Goal: Task Accomplishment & Management: Complete application form

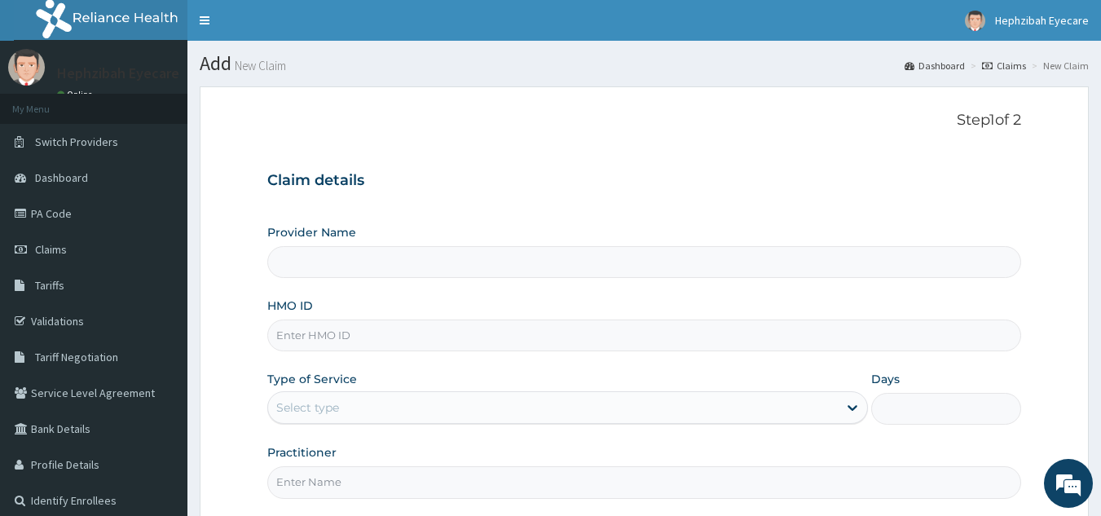
type input "HEPHZIBAH EYE CARE - Ikotun"
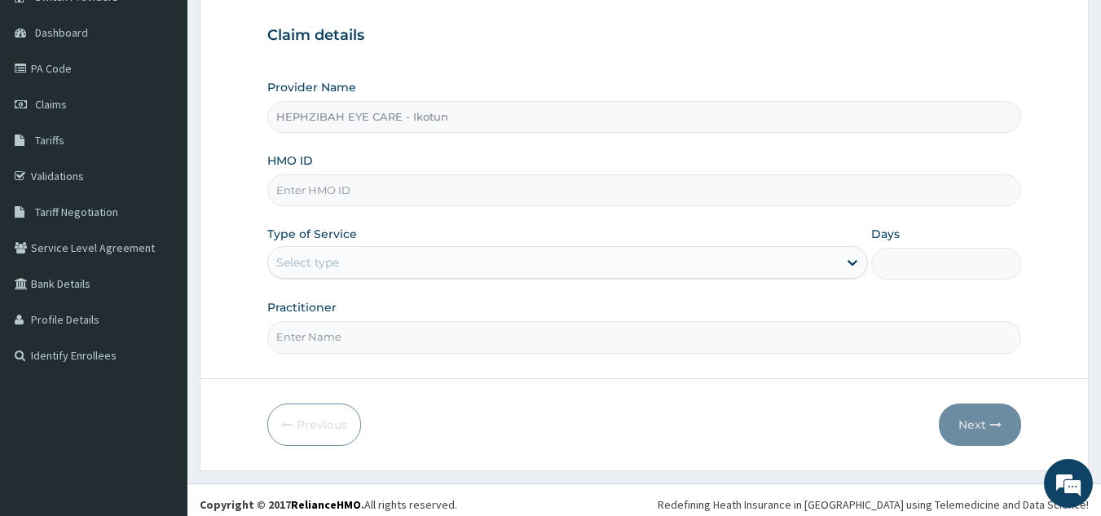
scroll to position [154, 0]
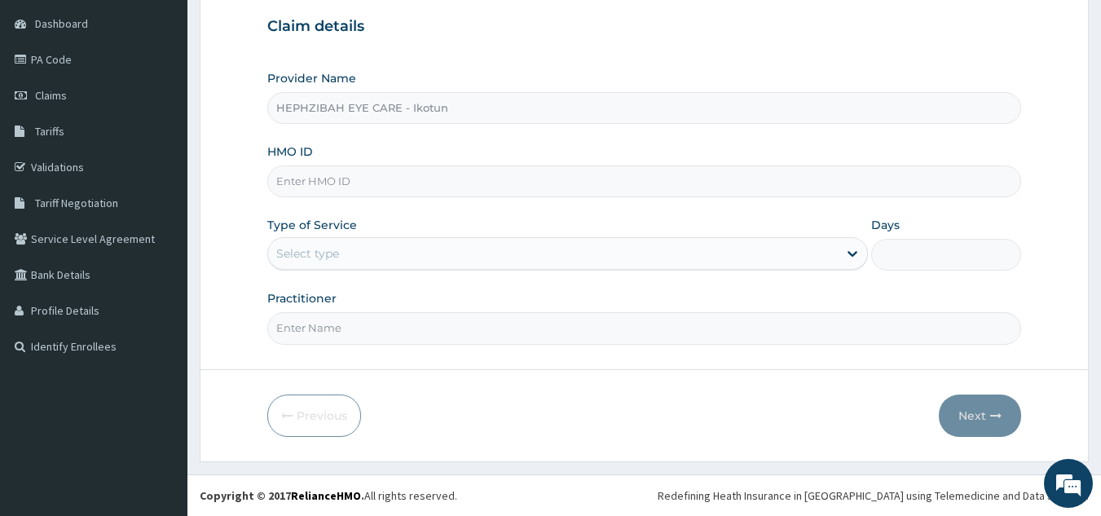
click at [399, 192] on input "HMO ID" at bounding box center [644, 182] width 755 height 32
paste input "CRW/10004/C"
type input "CRW/10004/C"
click at [521, 271] on div "Type of Service Select type" at bounding box center [567, 244] width 601 height 54
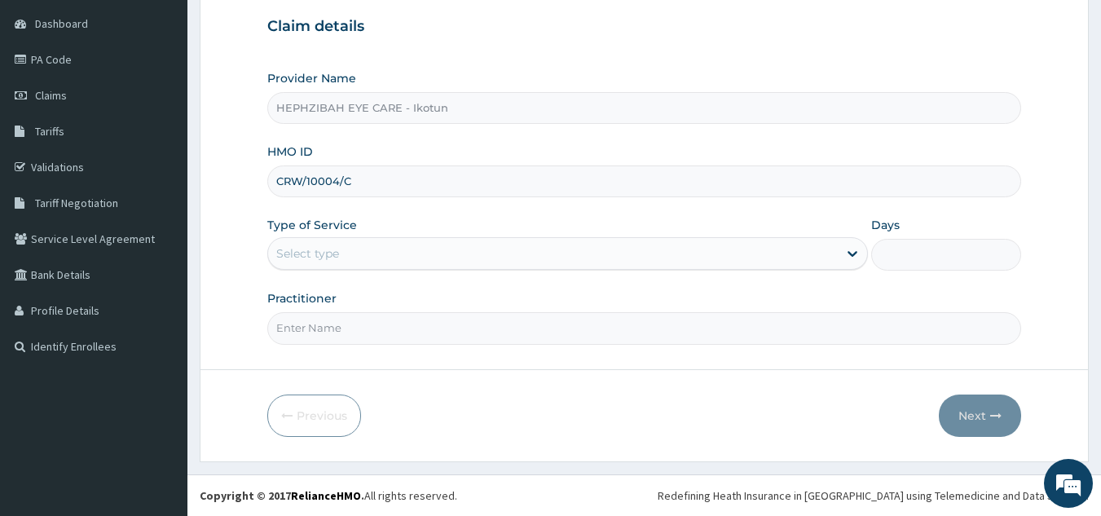
click at [531, 256] on div "Select type" at bounding box center [553, 254] width 570 height 26
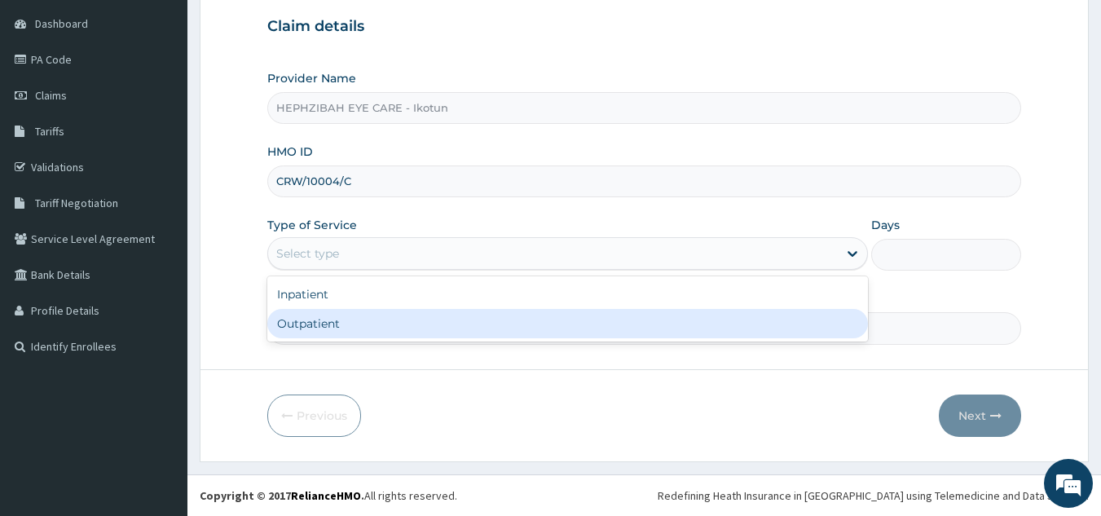
click at [436, 338] on div "Outpatient" at bounding box center [567, 323] width 601 height 29
type input "1"
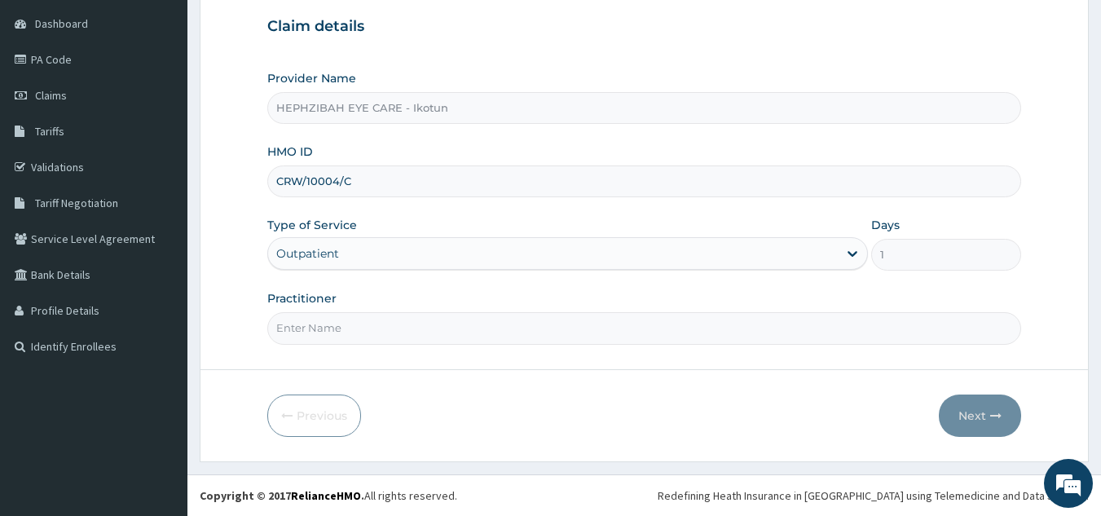
click at [415, 345] on div "Step 1 of 2 Claim details Provider Name HEPHZIBAH EYE CARE - Ikotun HMO ID CRW/…" at bounding box center [644, 151] width 755 height 387
click at [356, 342] on input "Practitioner" at bounding box center [644, 328] width 755 height 32
type input "DR [PERSON_NAME]"
click at [958, 408] on button "Next" at bounding box center [980, 416] width 82 height 42
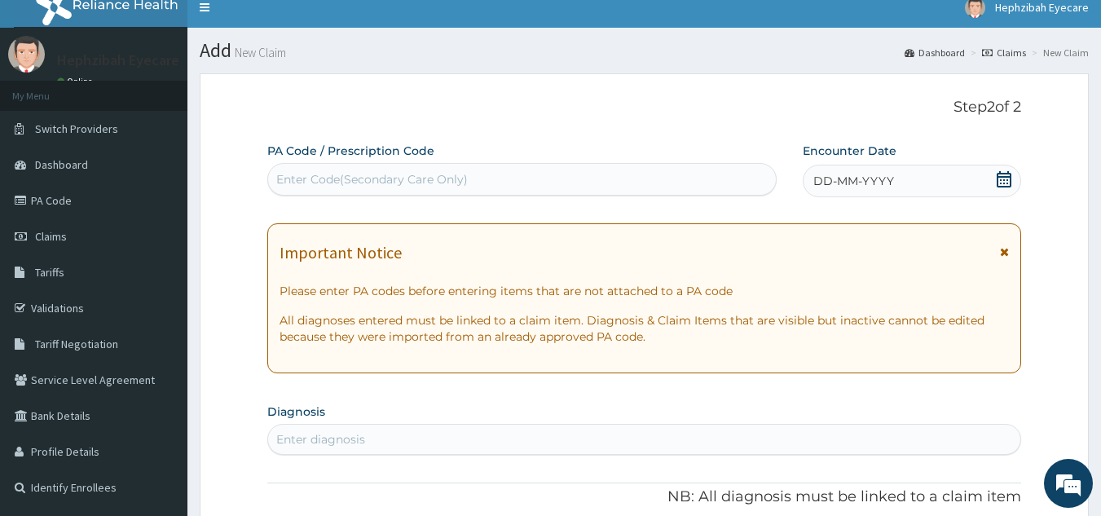
scroll to position [12, 0]
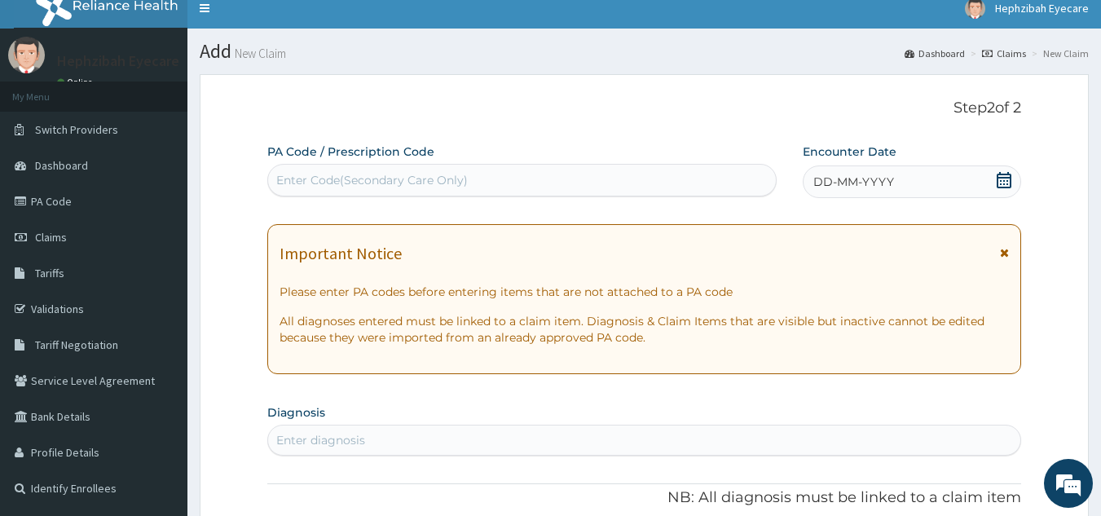
click at [577, 185] on div "Enter Code(Secondary Care Only)" at bounding box center [522, 180] width 509 height 26
paste input "PA/0FF33D"
type input "PA/0FF33D"
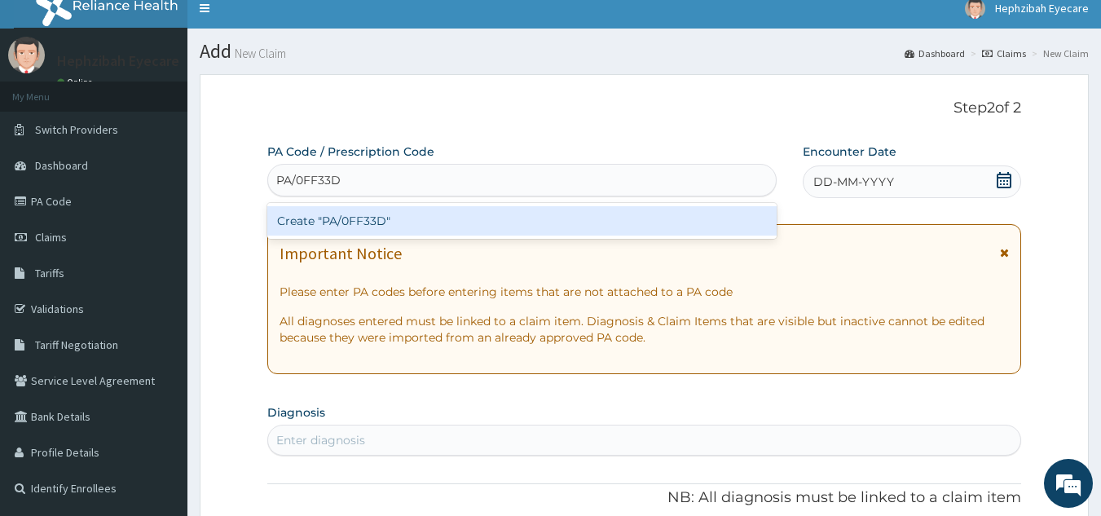
click at [435, 216] on div "Create "PA/0FF33D"" at bounding box center [522, 220] width 510 height 29
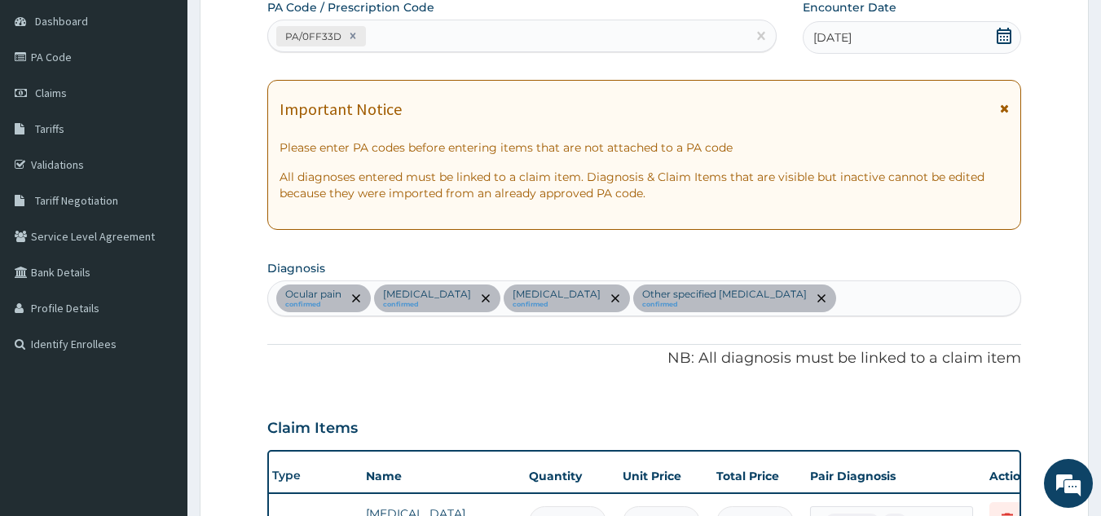
scroll to position [134, 0]
